Goal: Transaction & Acquisition: Purchase product/service

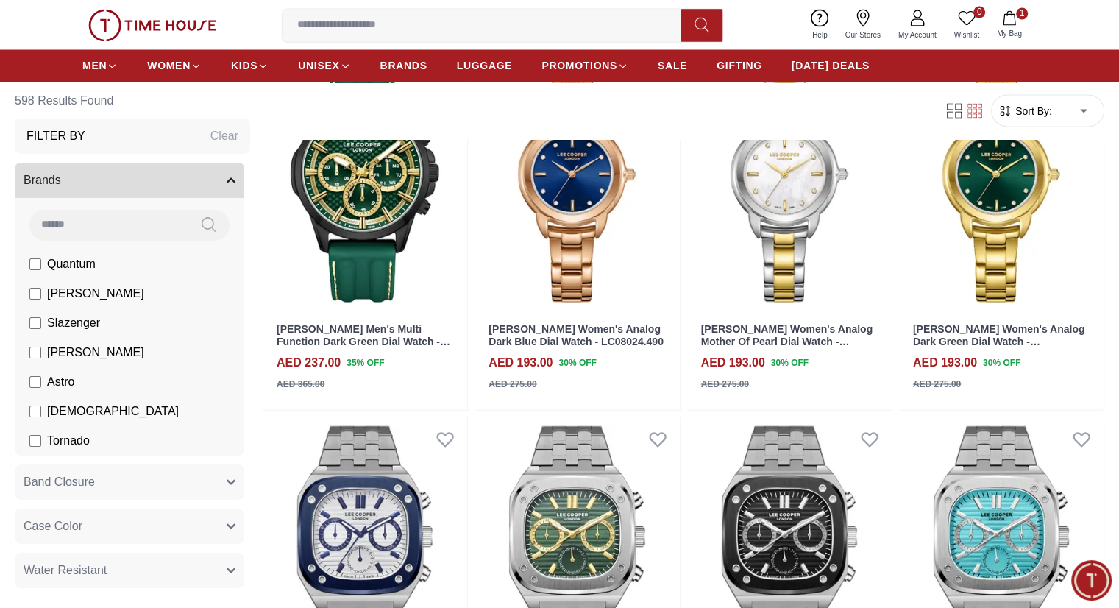
scroll to position [2722, 0]
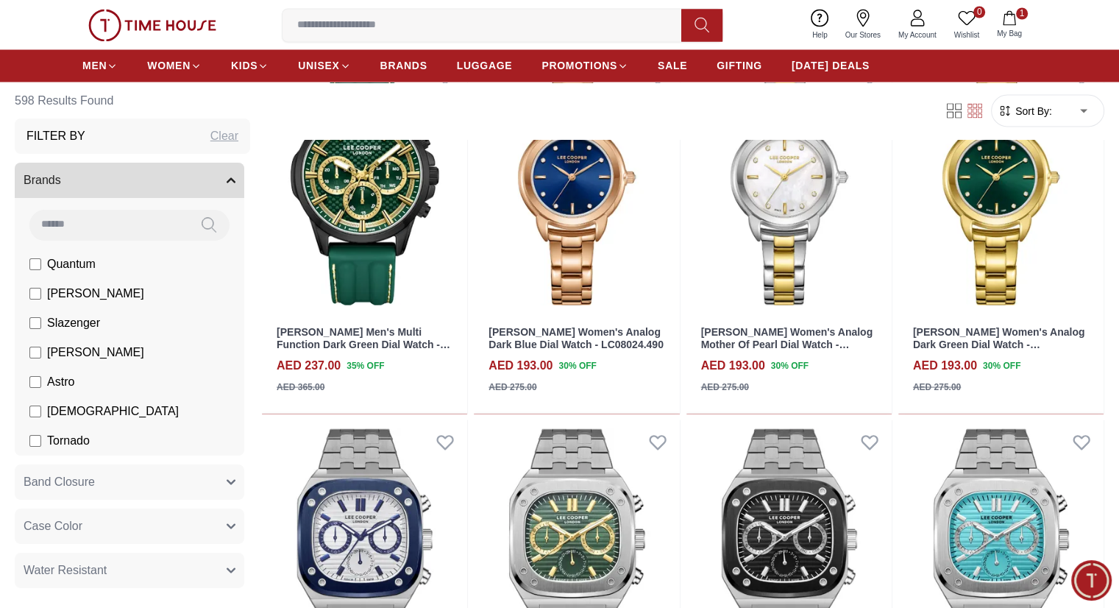
click at [1017, 15] on span "1" at bounding box center [1022, 13] width 12 height 12
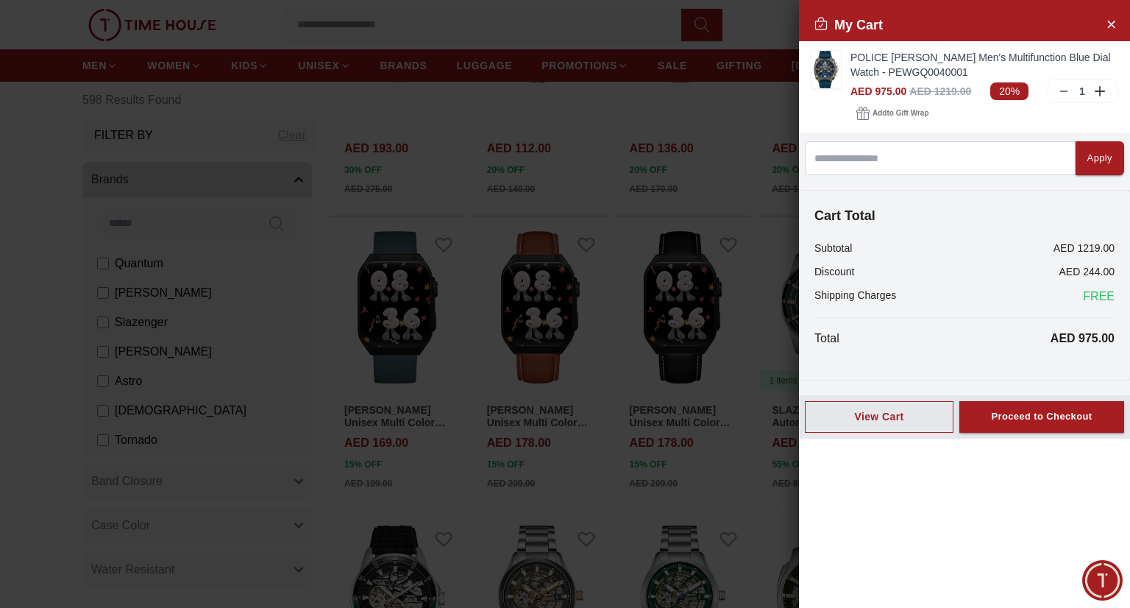
click at [736, 367] on div at bounding box center [565, 304] width 1130 height 608
click at [1103, 24] on button "Close Account" at bounding box center [1111, 24] width 24 height 24
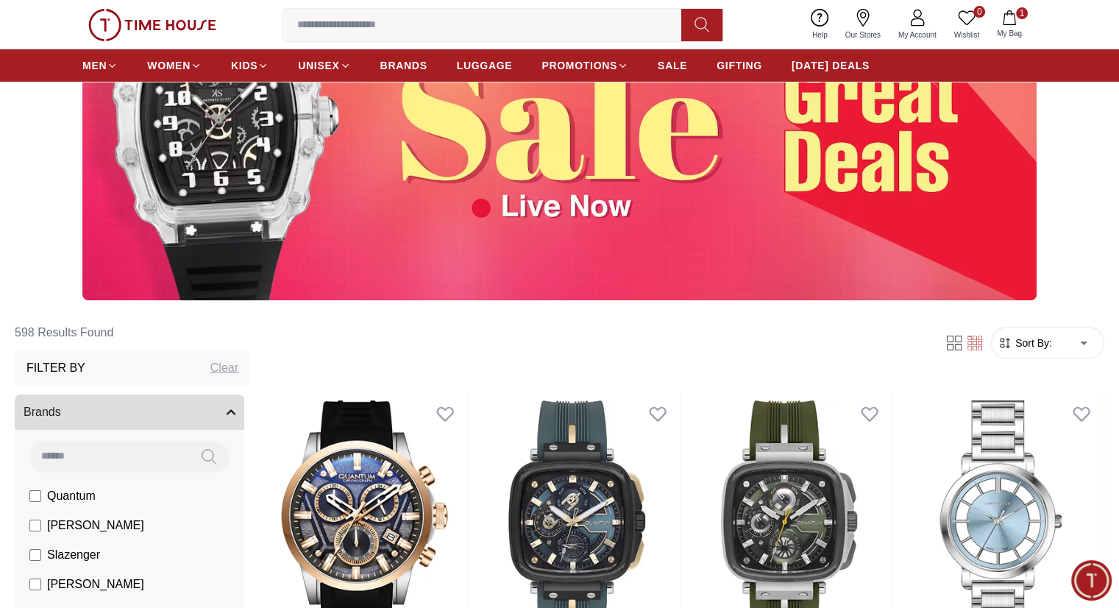
scroll to position [0, 0]
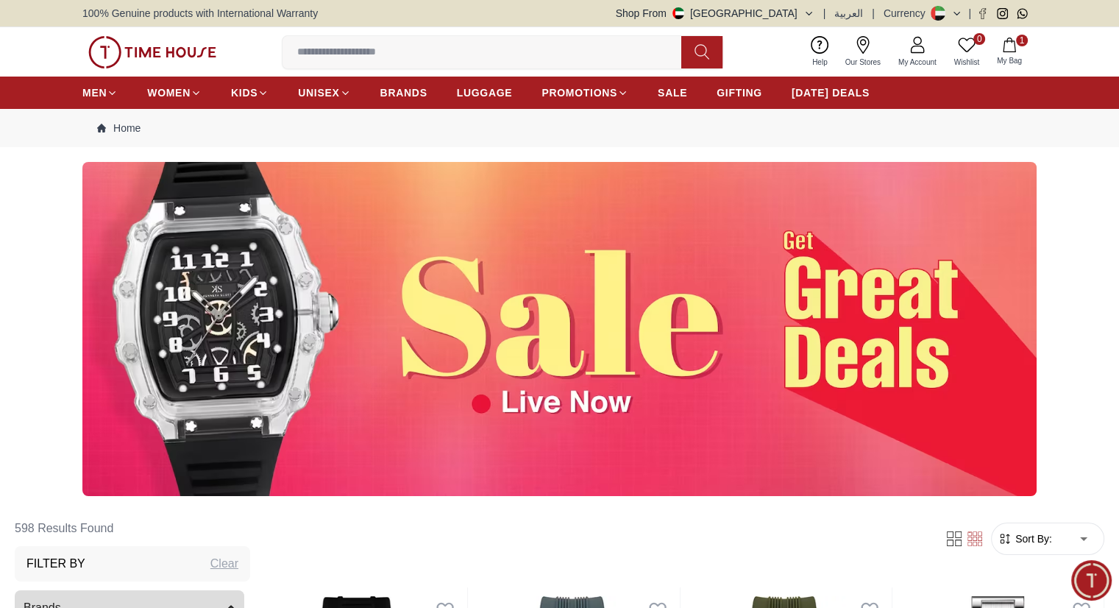
click at [552, 385] on img at bounding box center [559, 329] width 954 height 334
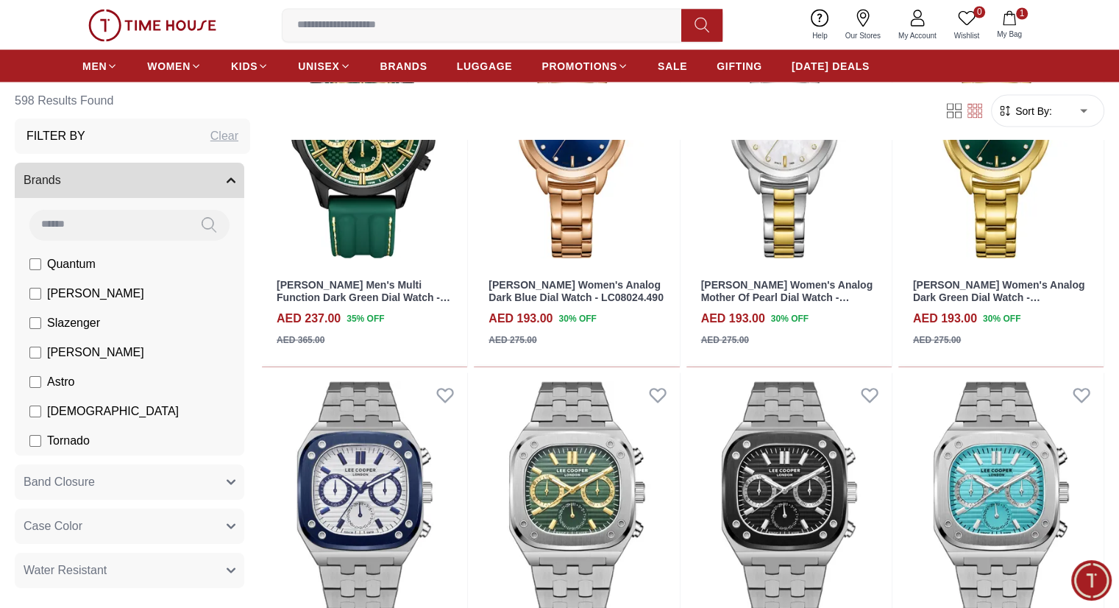
scroll to position [3090, 0]
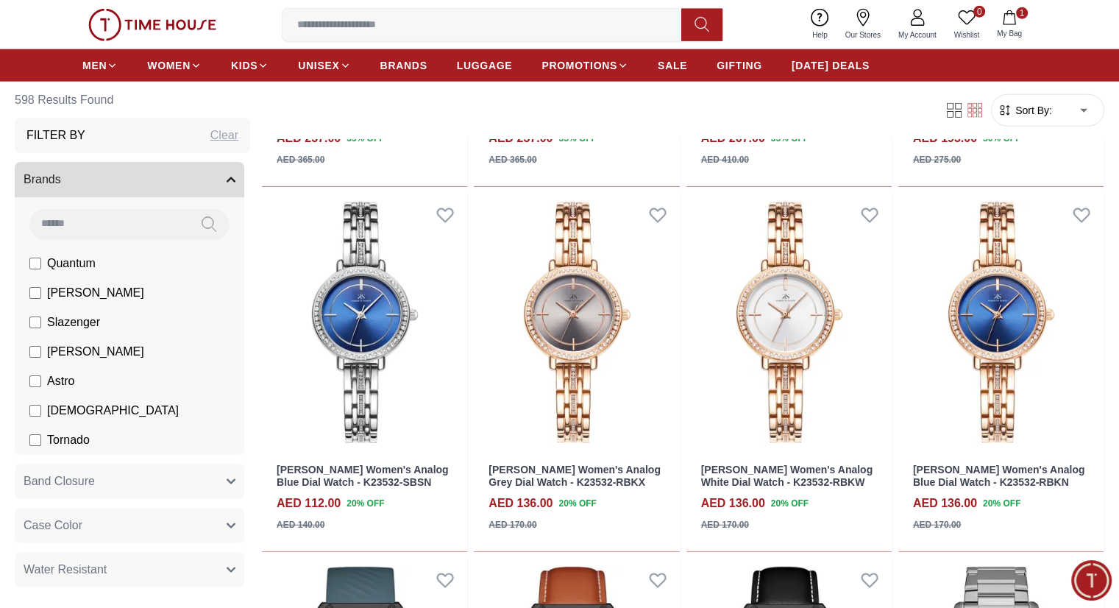
scroll to position [4120, 0]
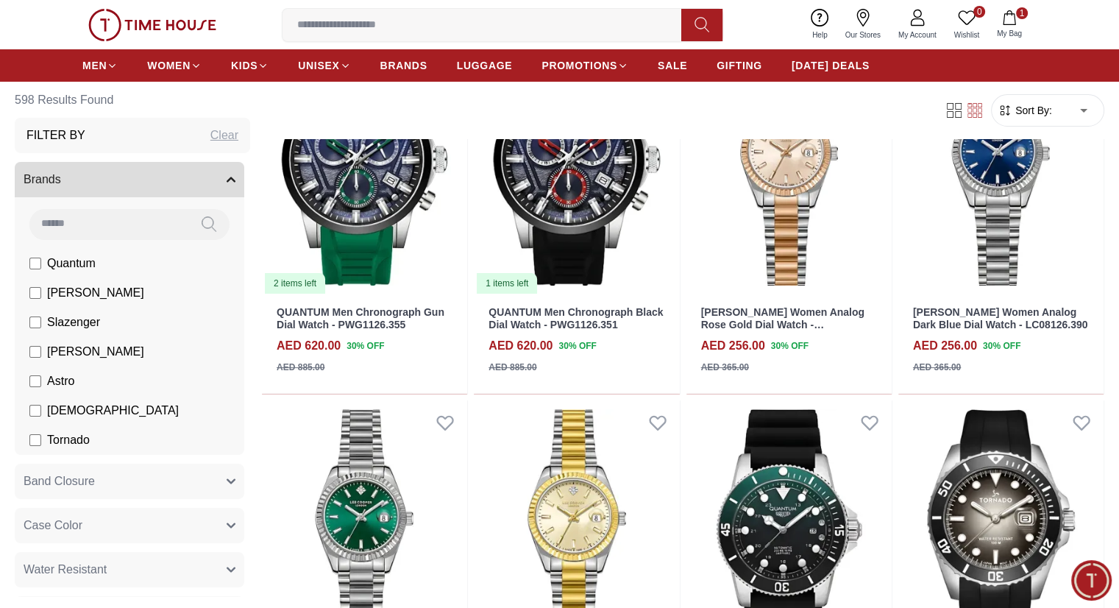
scroll to position [5738, 0]
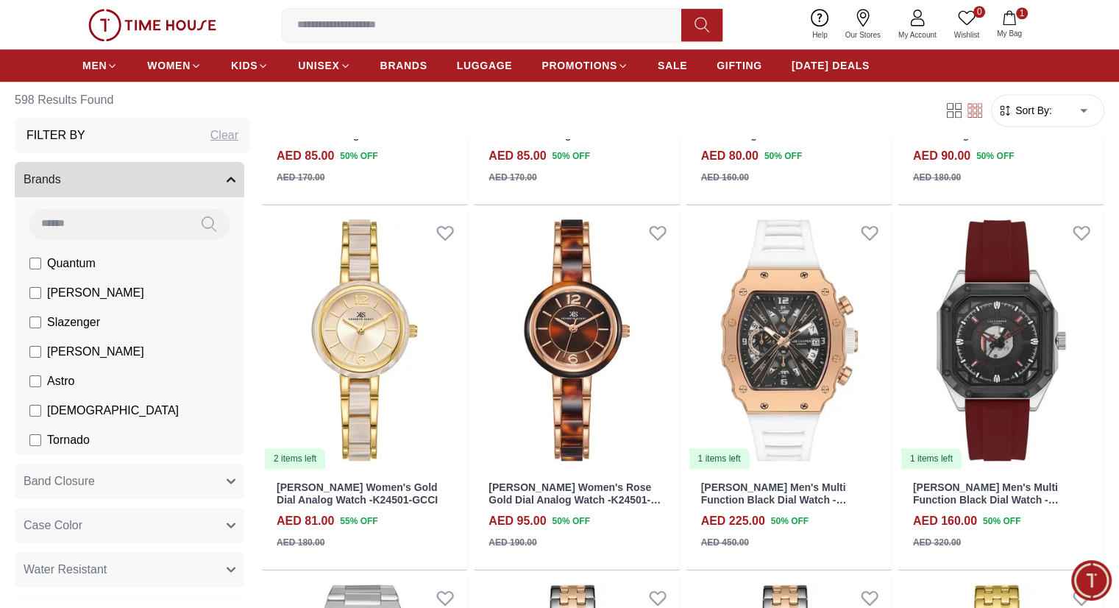
scroll to position [7130, 0]
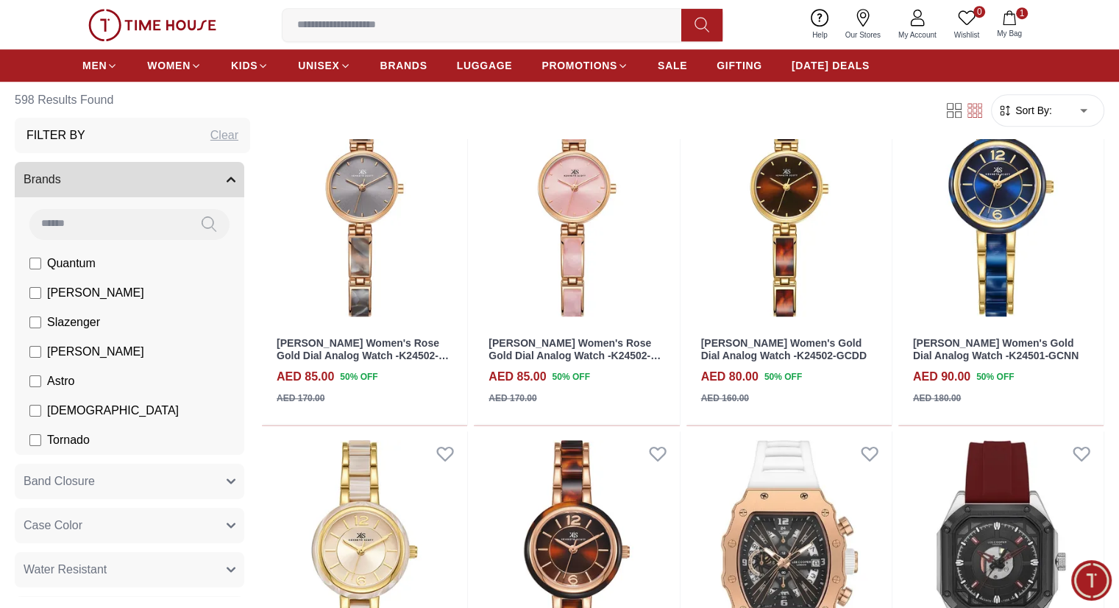
scroll to position [6615, 0]
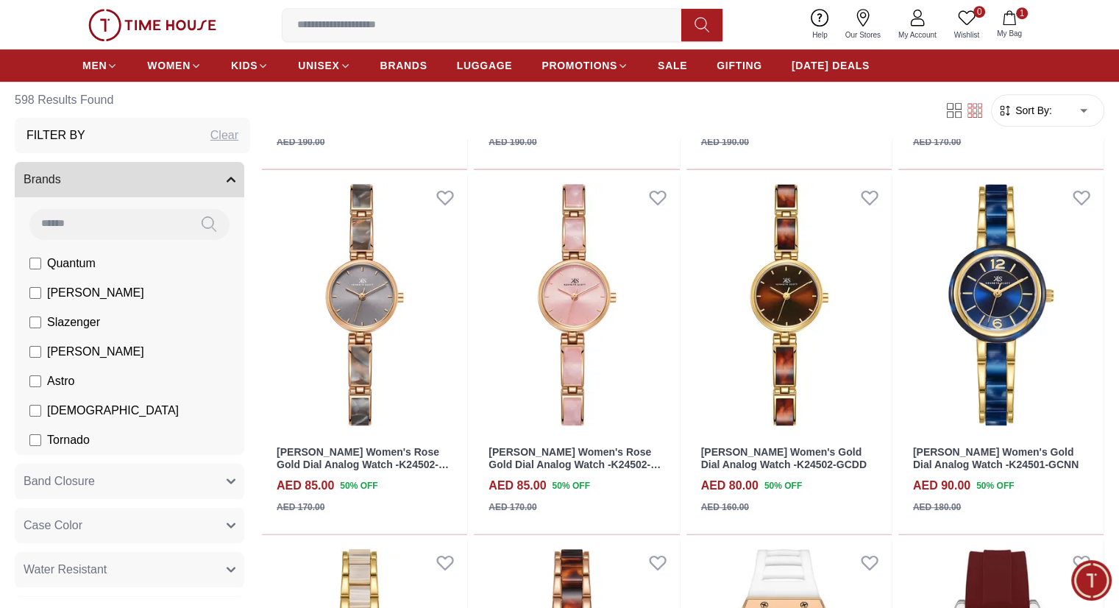
click at [1016, 13] on span "1" at bounding box center [1022, 13] width 12 height 12
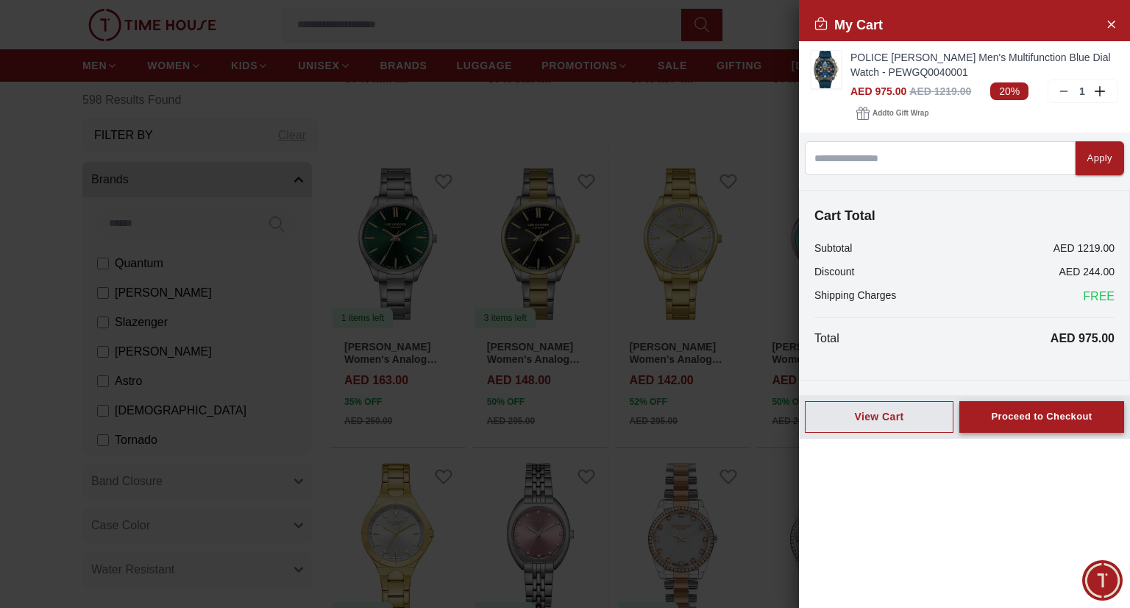
click at [1032, 413] on div "Proceed to Checkout" at bounding box center [1041, 416] width 101 height 17
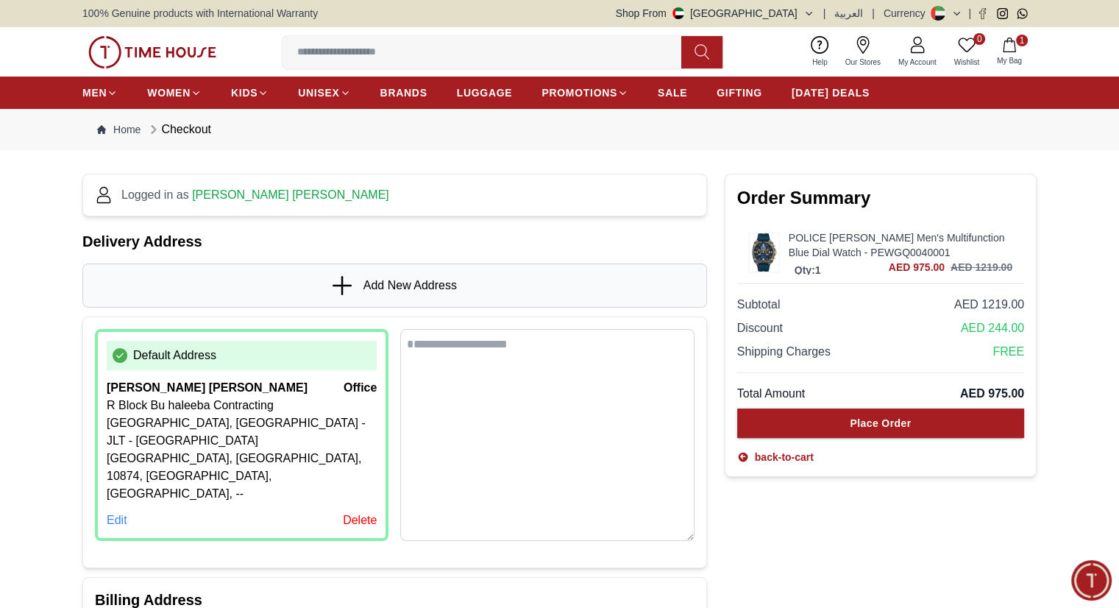
click at [761, 251] on img at bounding box center [764, 252] width 29 height 38
